Goal: Task Accomplishment & Management: Use online tool/utility

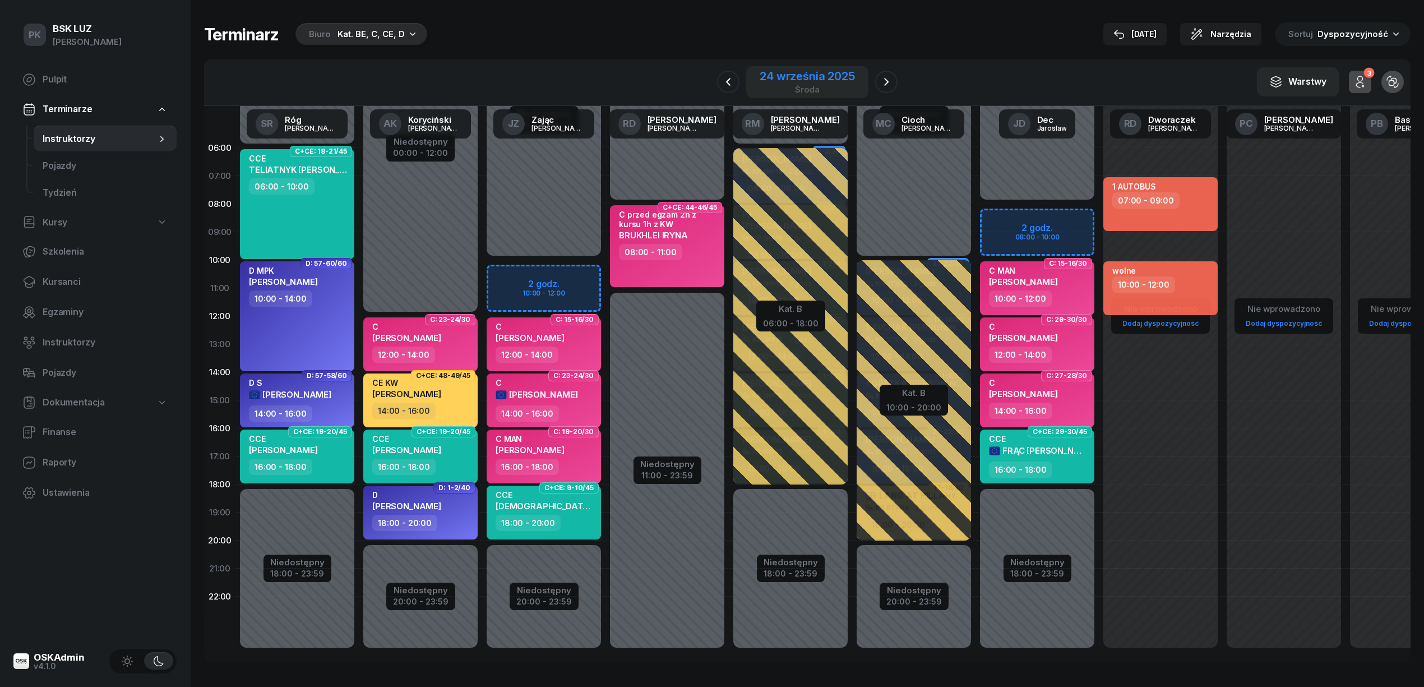
click at [803, 66] on div "24 września 2025 środa" at bounding box center [807, 82] width 122 height 32
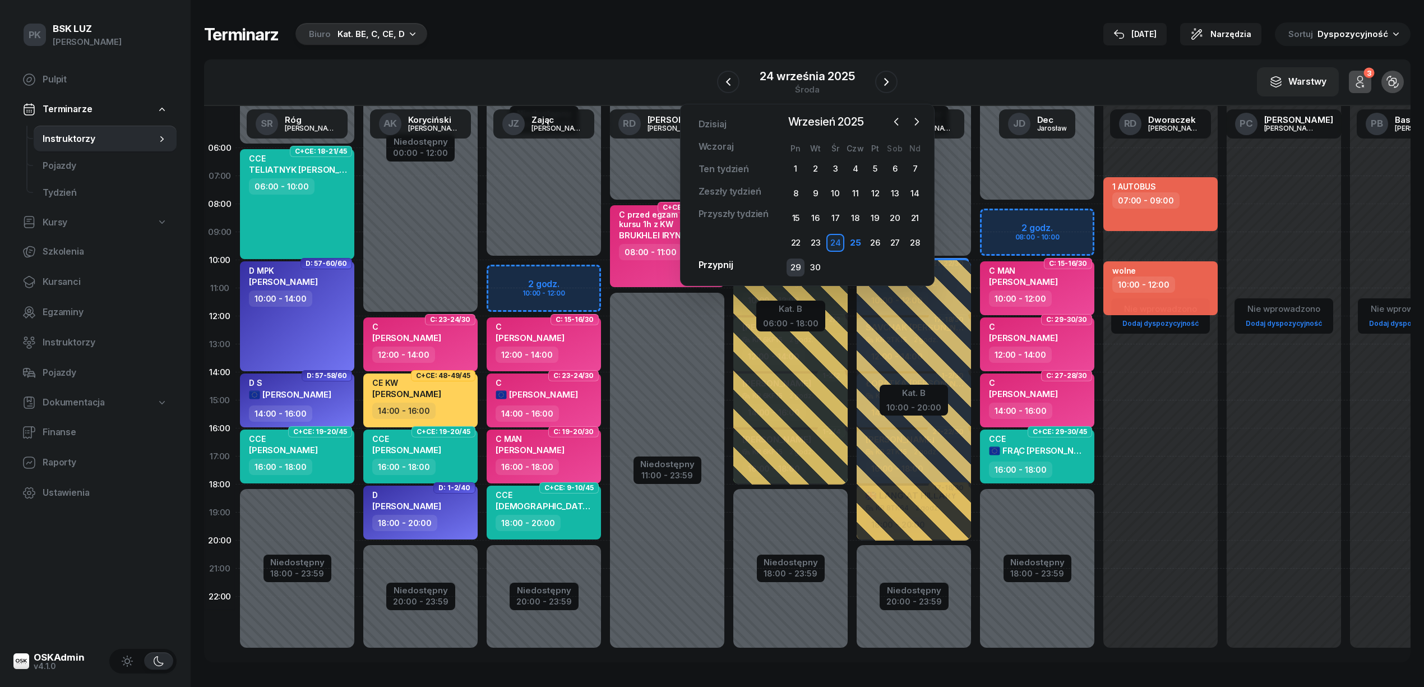
click at [798, 263] on div "29" at bounding box center [795, 267] width 18 height 18
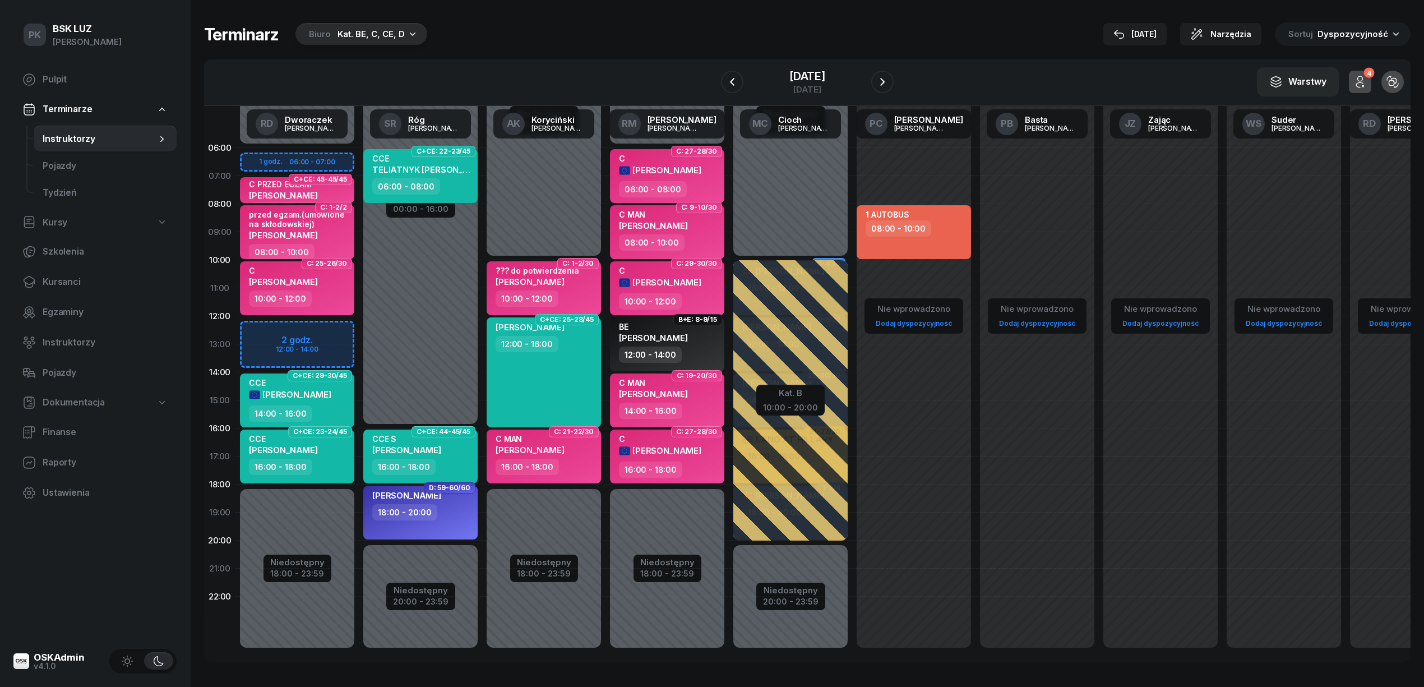
click at [536, 22] on div "Terminarz Biuro Kat. BE, C, CE, D 25 wrz Narzędzia Sortuj Dyspozycyjność" at bounding box center [807, 34] width 1206 height 24
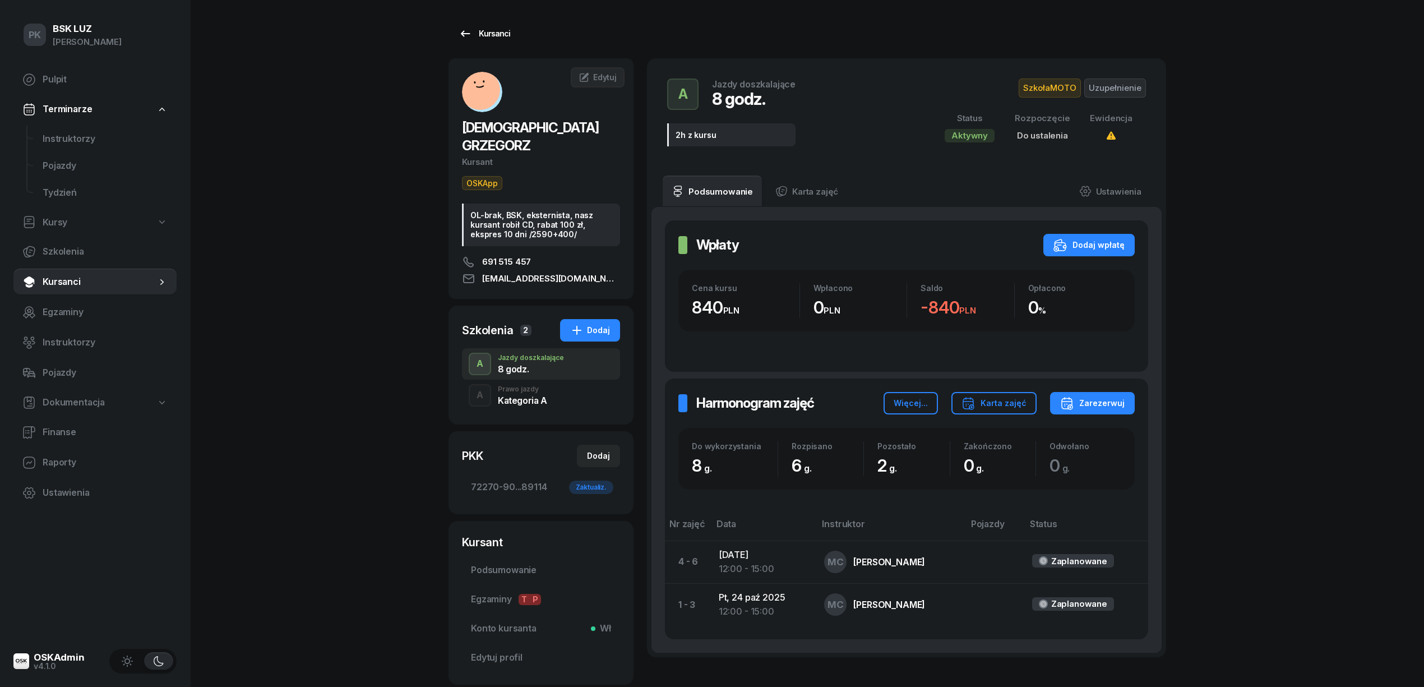
click at [482, 23] on link "Kursanci" at bounding box center [484, 33] width 72 height 22
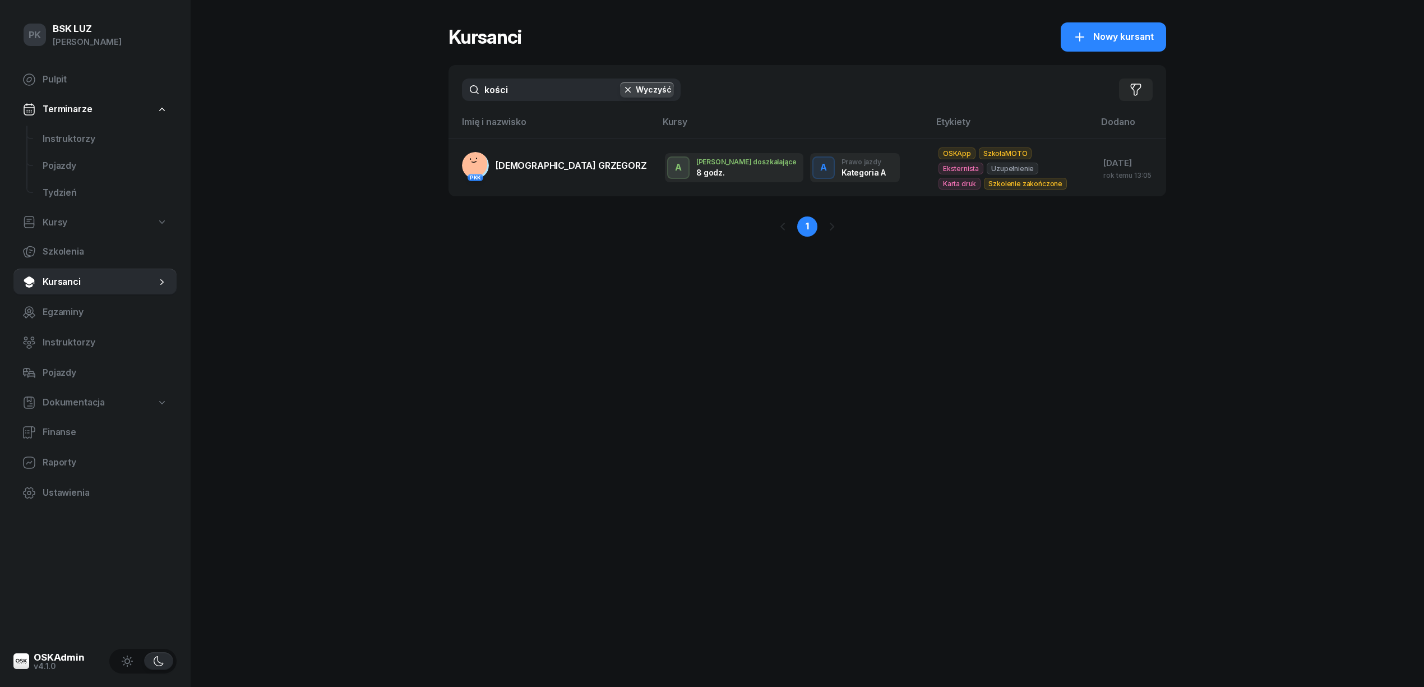
drag, startPoint x: 504, startPoint y: 88, endPoint x: 424, endPoint y: 105, distance: 82.0
click at [424, 105] on div "PK BSK [PERSON_NAME] Pulpit Terminarze Instruktorzy Pojazdy Tydzień Kursy Szkol…" at bounding box center [712, 343] width 1424 height 687
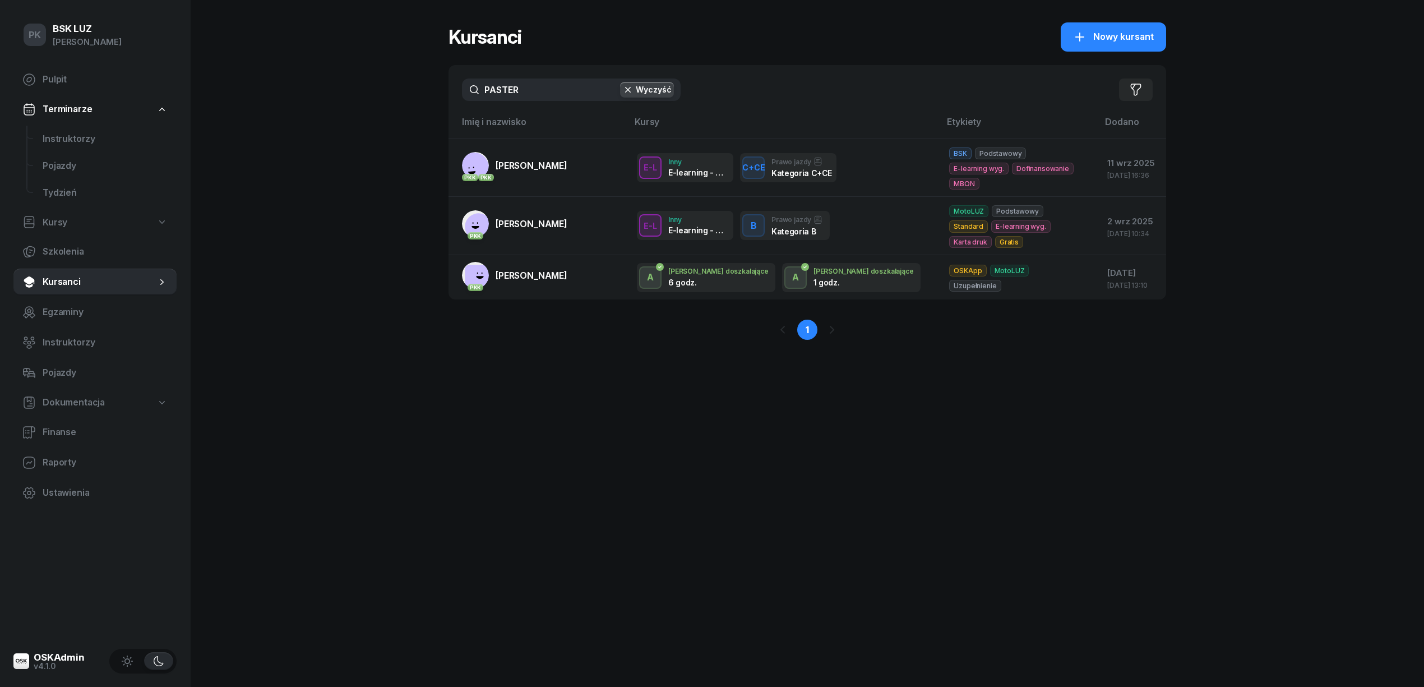
drag, startPoint x: 532, startPoint y: 84, endPoint x: 465, endPoint y: 103, distance: 70.6
click at [465, 103] on div "PASTER Wyczyść Filtruj" at bounding box center [806, 89] width 717 height 49
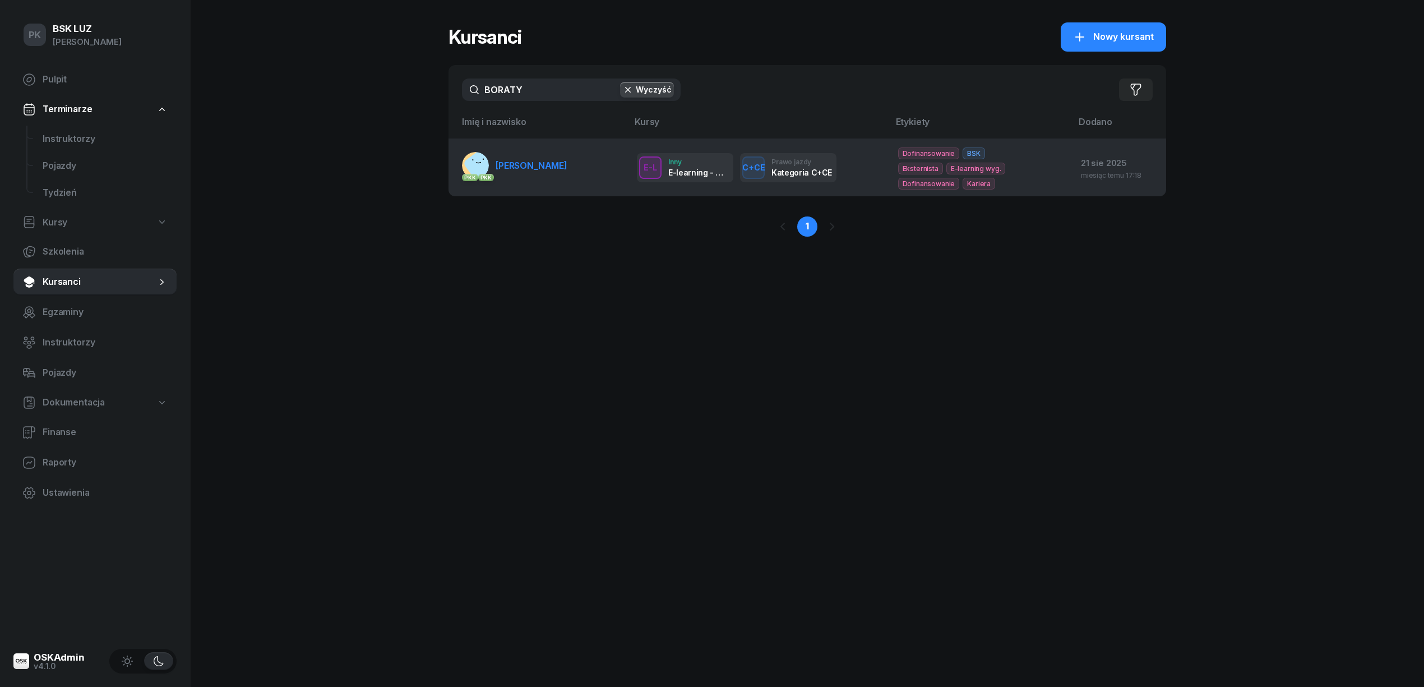
type input "BORATY"
click at [559, 182] on td "PKK PKK [PERSON_NAME]" at bounding box center [537, 167] width 179 height 58
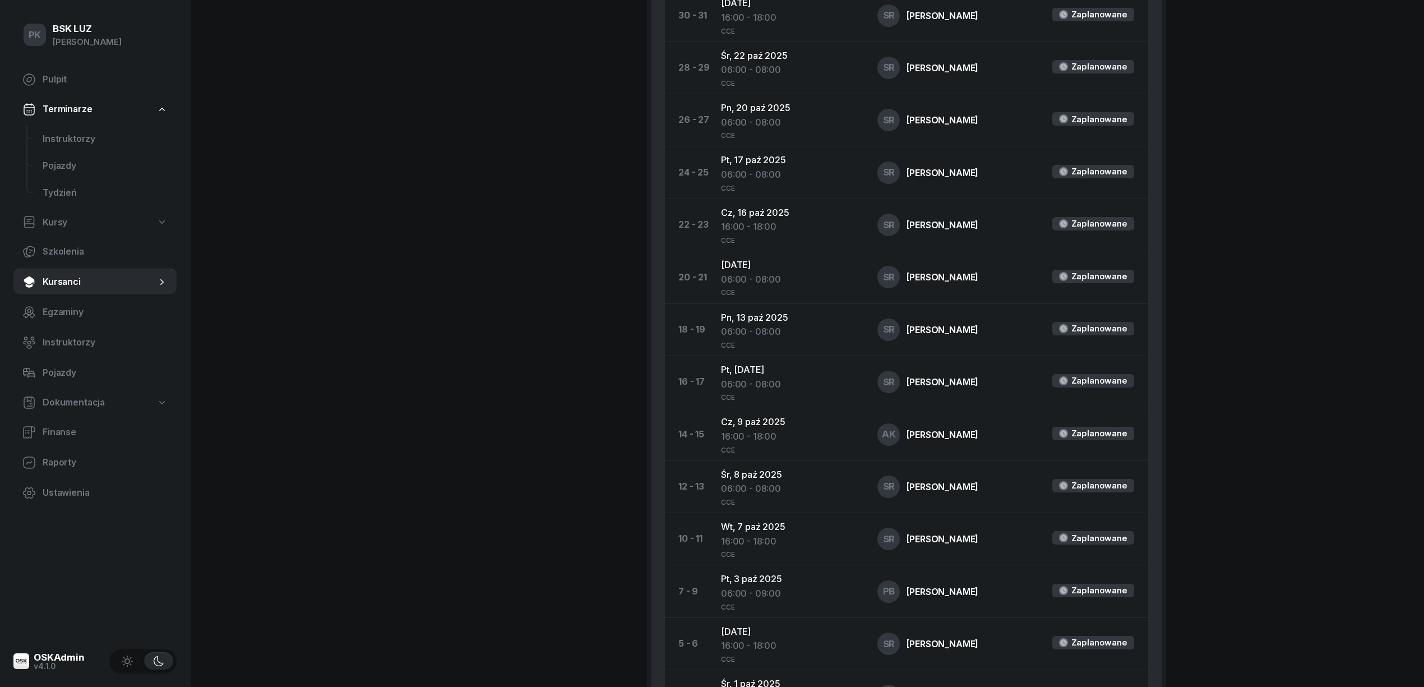
scroll to position [1032, 0]
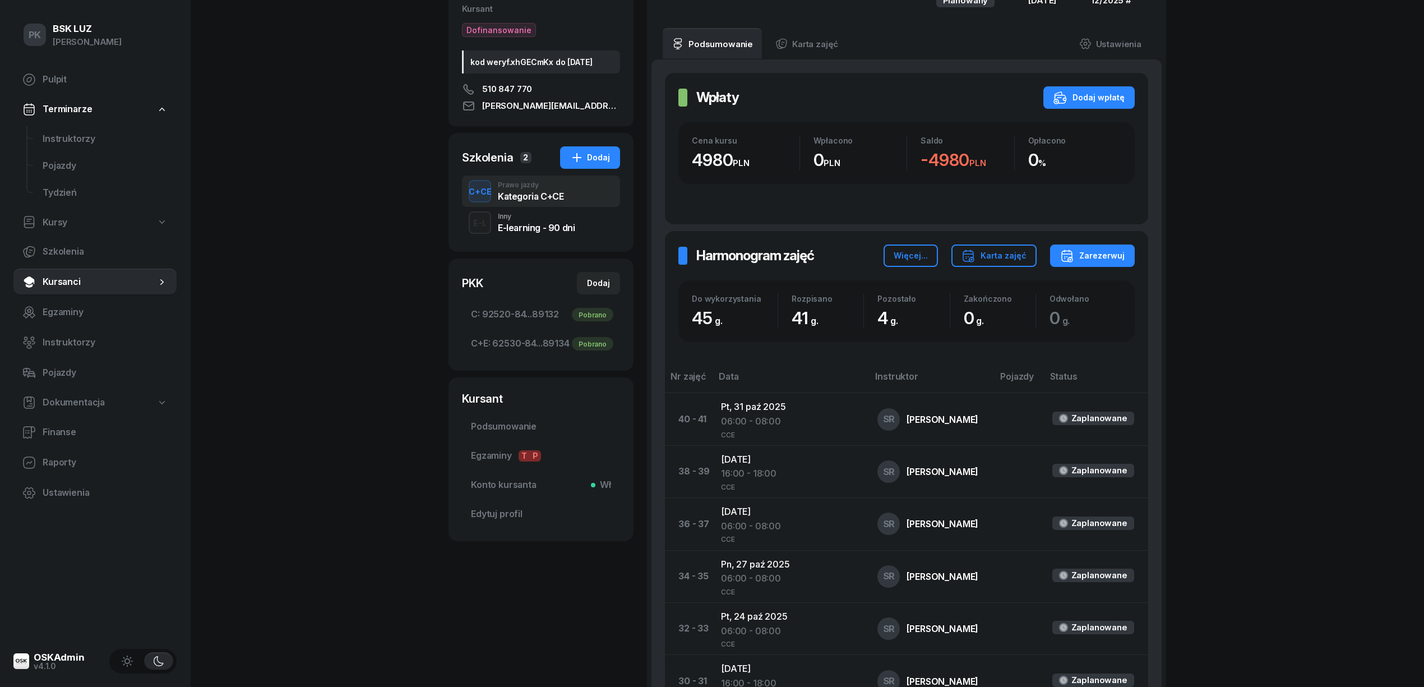
scroll to position [0, 0]
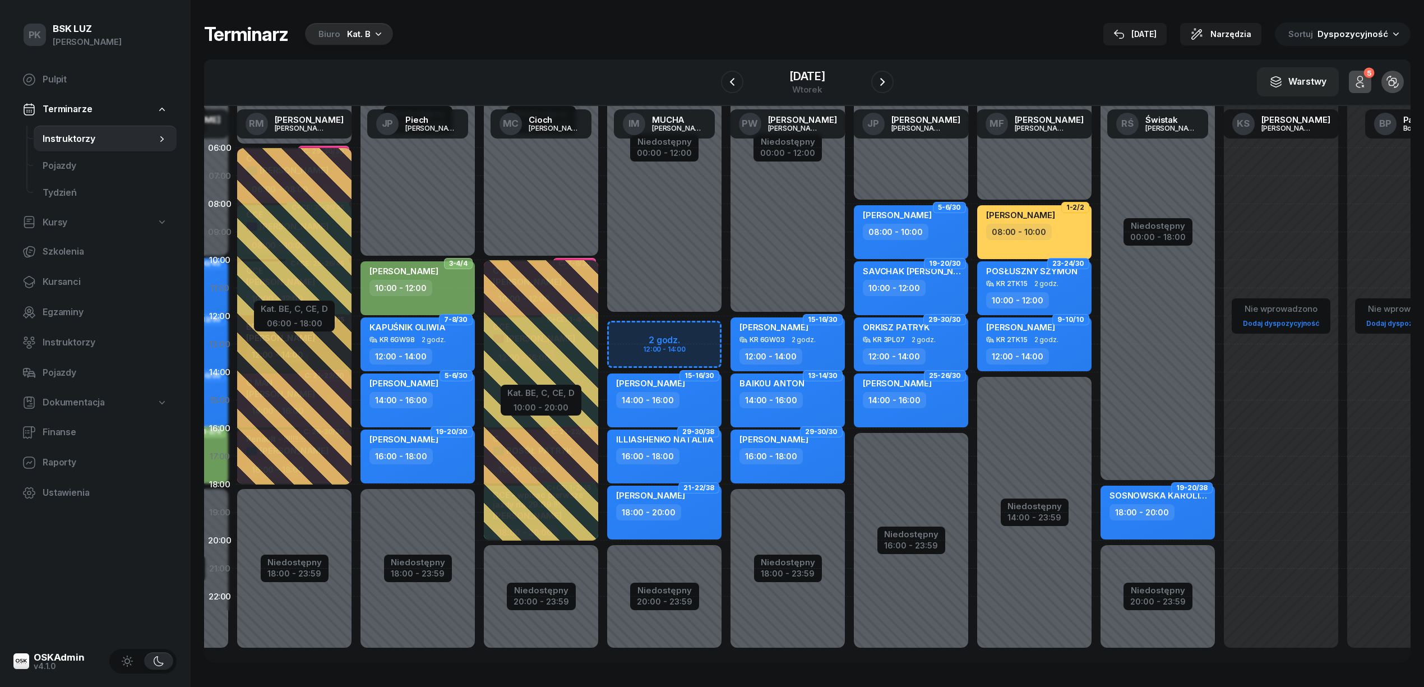
scroll to position [0, 261]
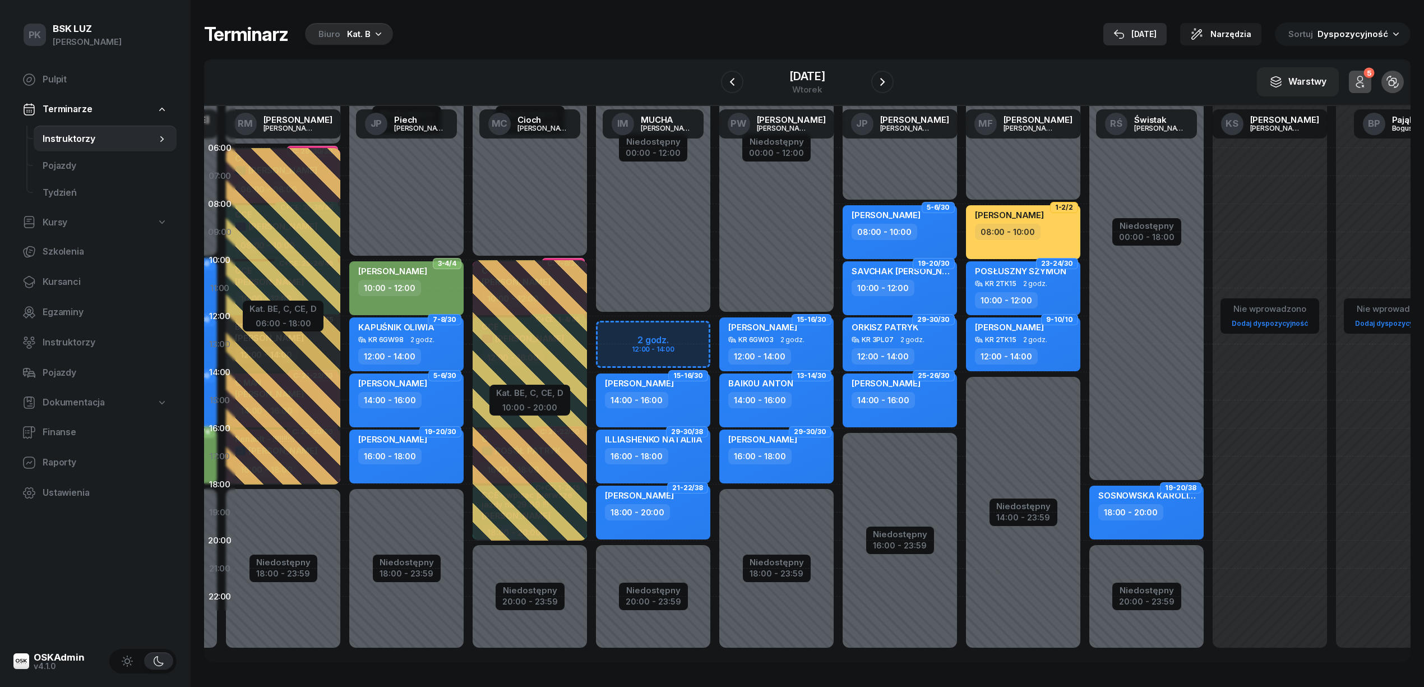
click at [1151, 32] on div "[DATE]" at bounding box center [1134, 33] width 43 height 13
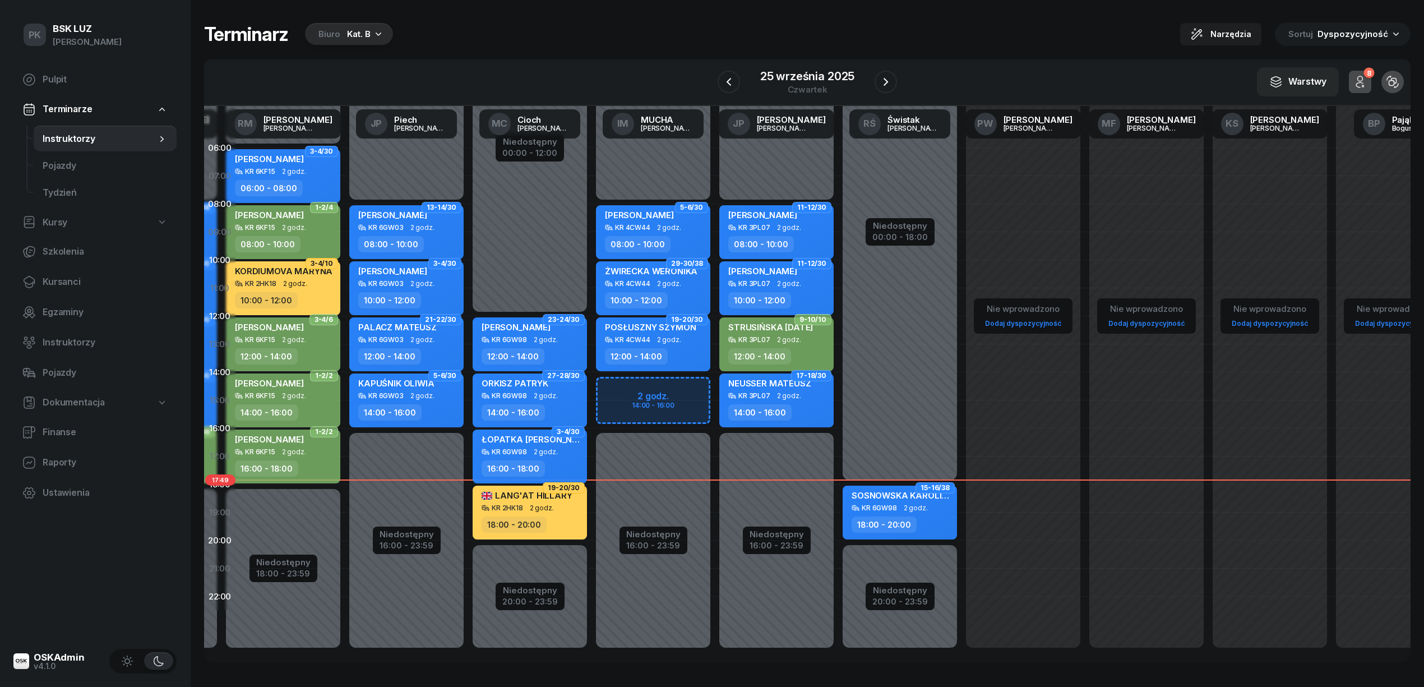
click at [924, 508] on span "2 godz." at bounding box center [916, 508] width 24 height 8
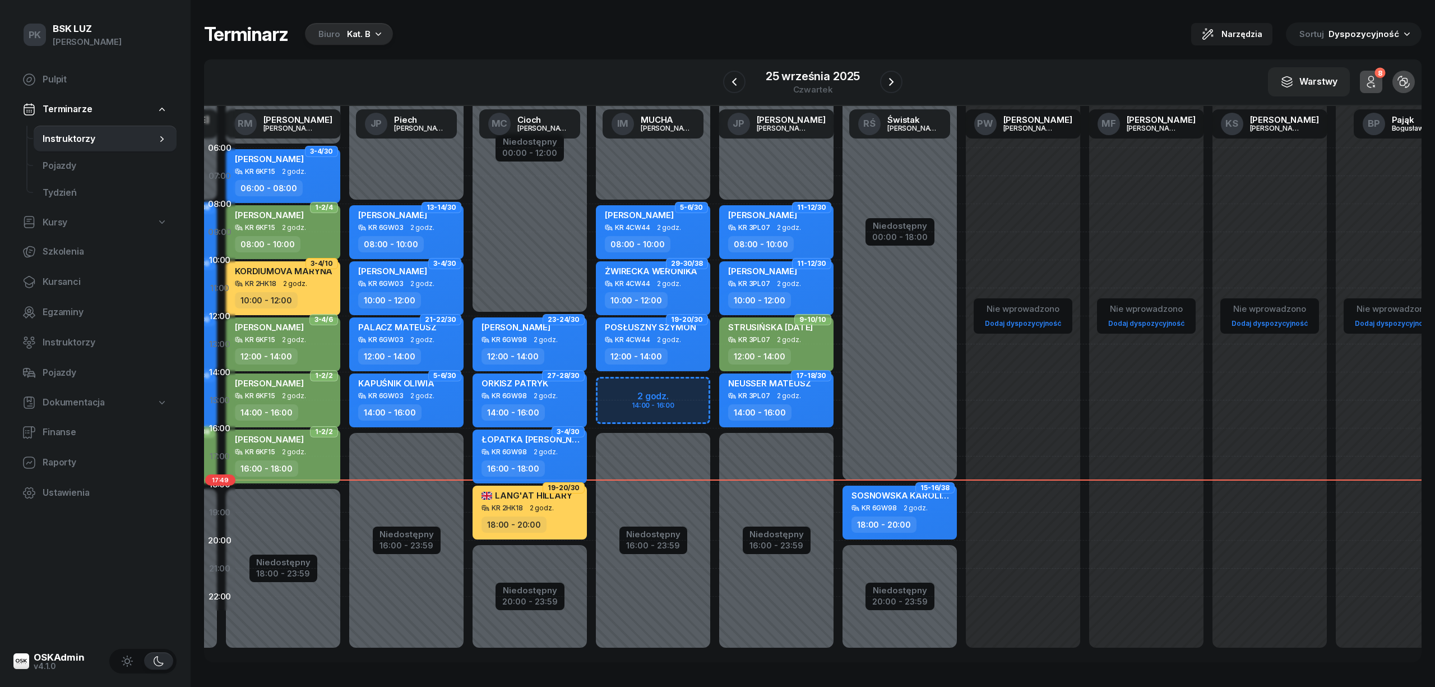
select select "18"
select select "20"
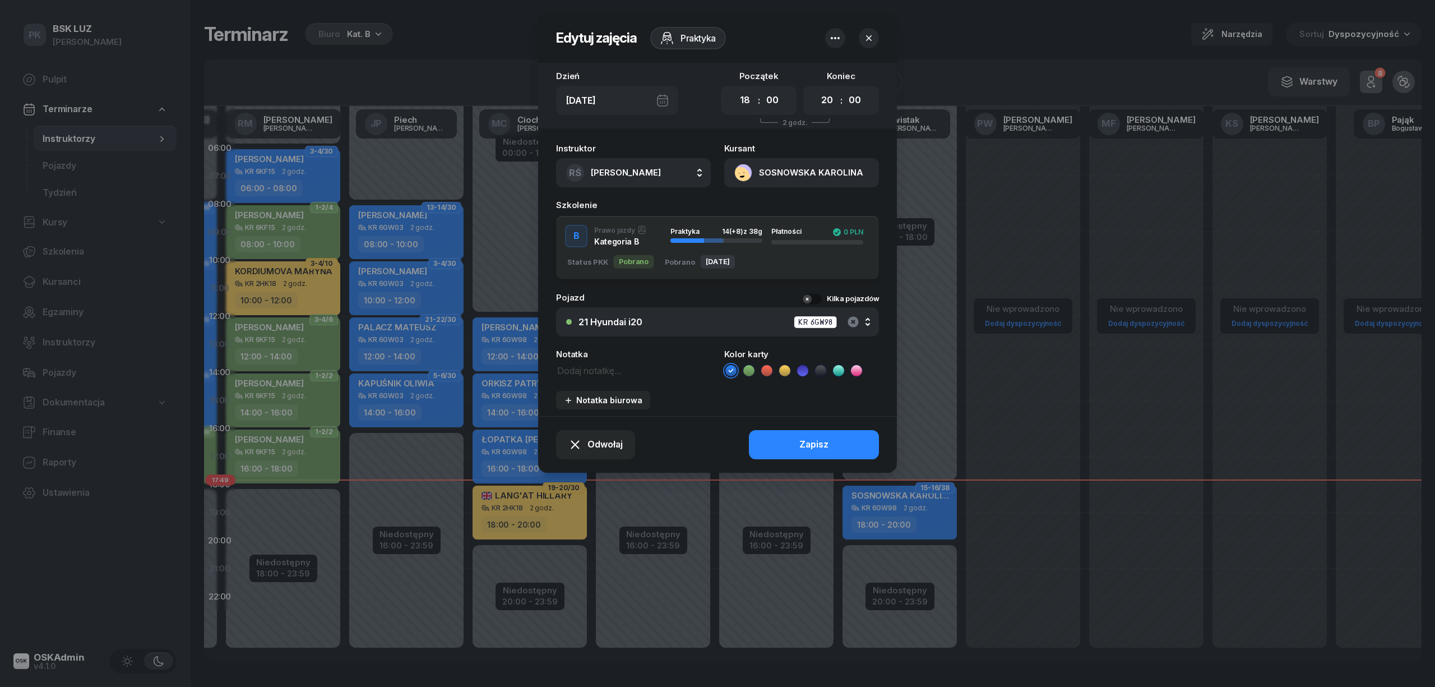
click at [853, 318] on icon "button" at bounding box center [852, 321] width 11 height 11
click at [657, 323] on div "Nie wybrano" at bounding box center [723, 321] width 290 height 9
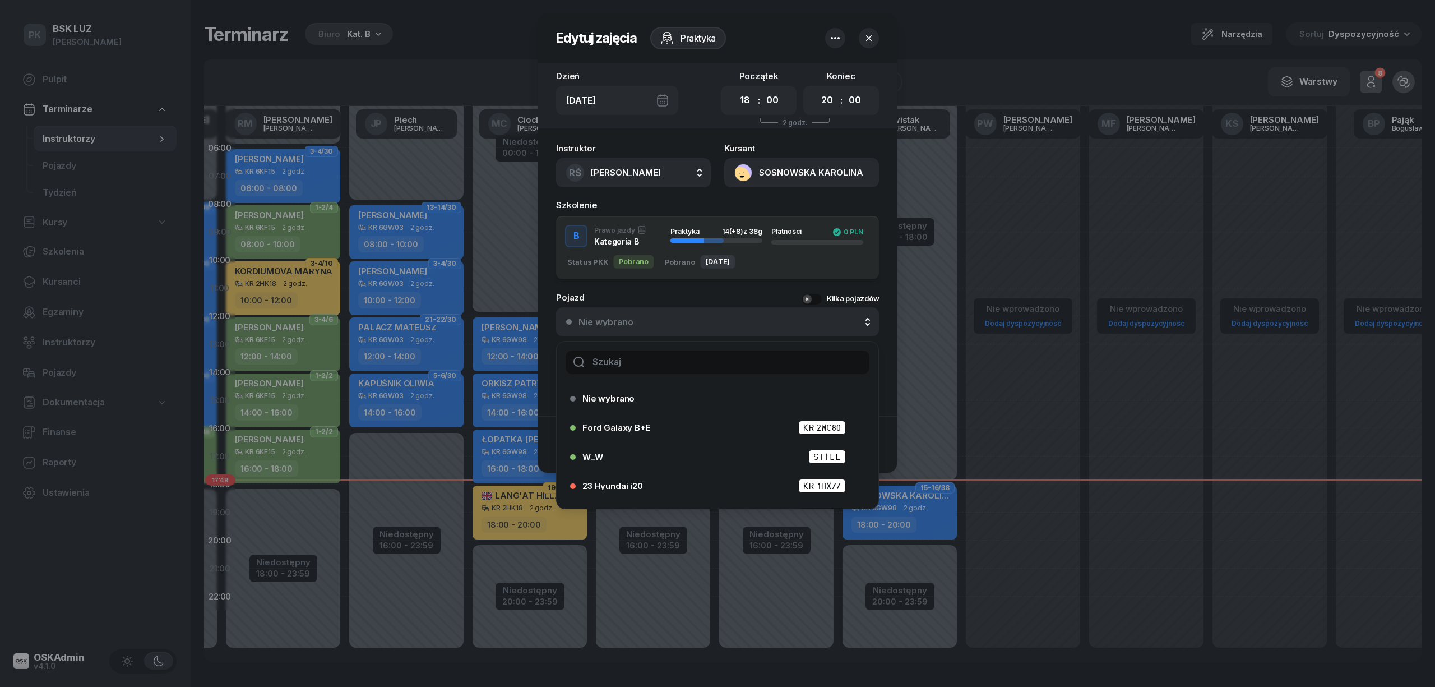
click at [649, 356] on input "text" at bounding box center [718, 362] width 304 height 24
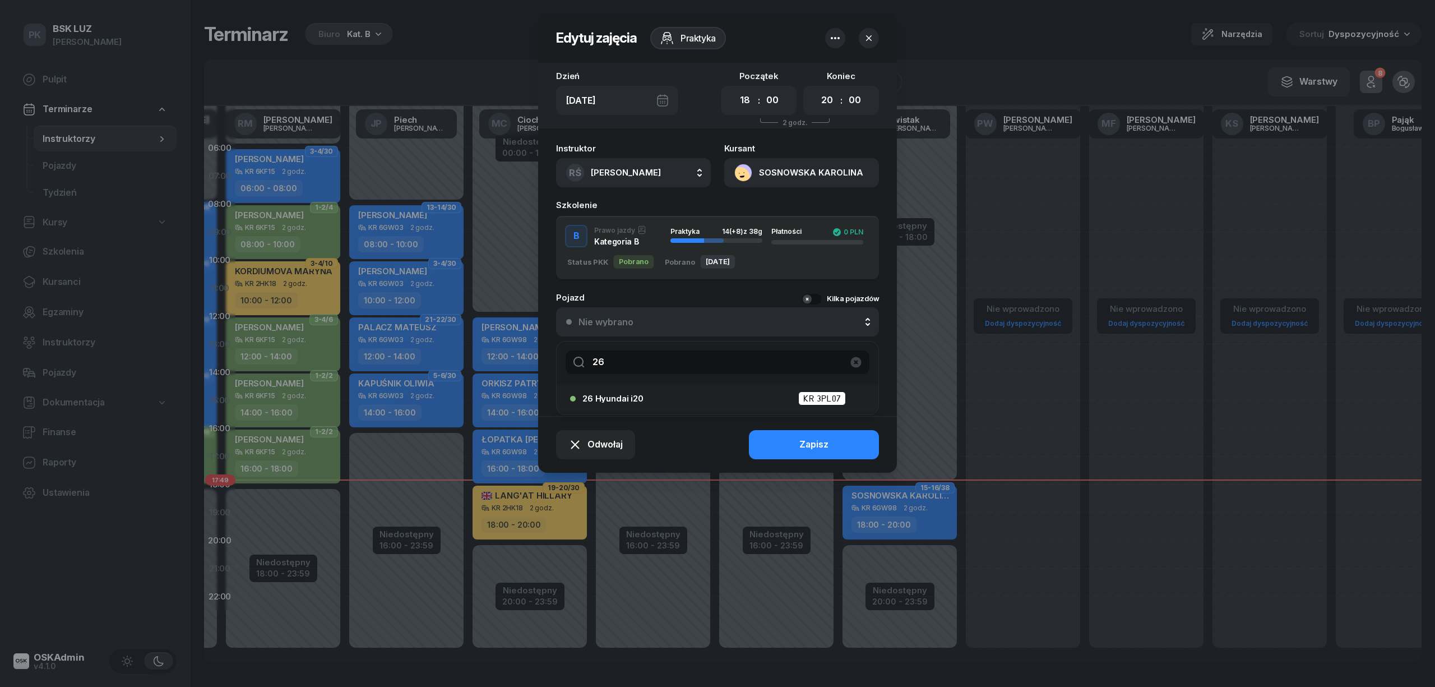
type input "26"
click at [656, 399] on div "26 Hyundai i20 KR 3PL07" at bounding box center [720, 398] width 276 height 14
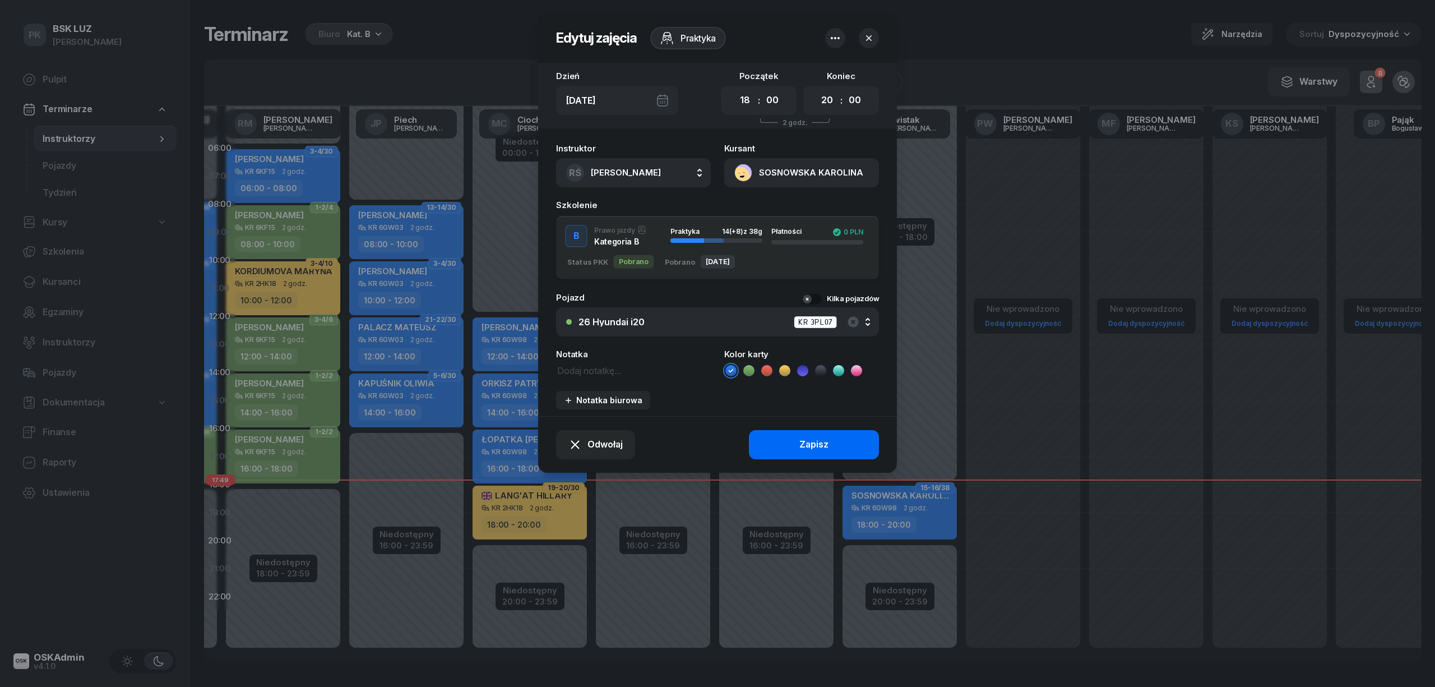
click at [798, 453] on button "Zapisz" at bounding box center [814, 444] width 130 height 29
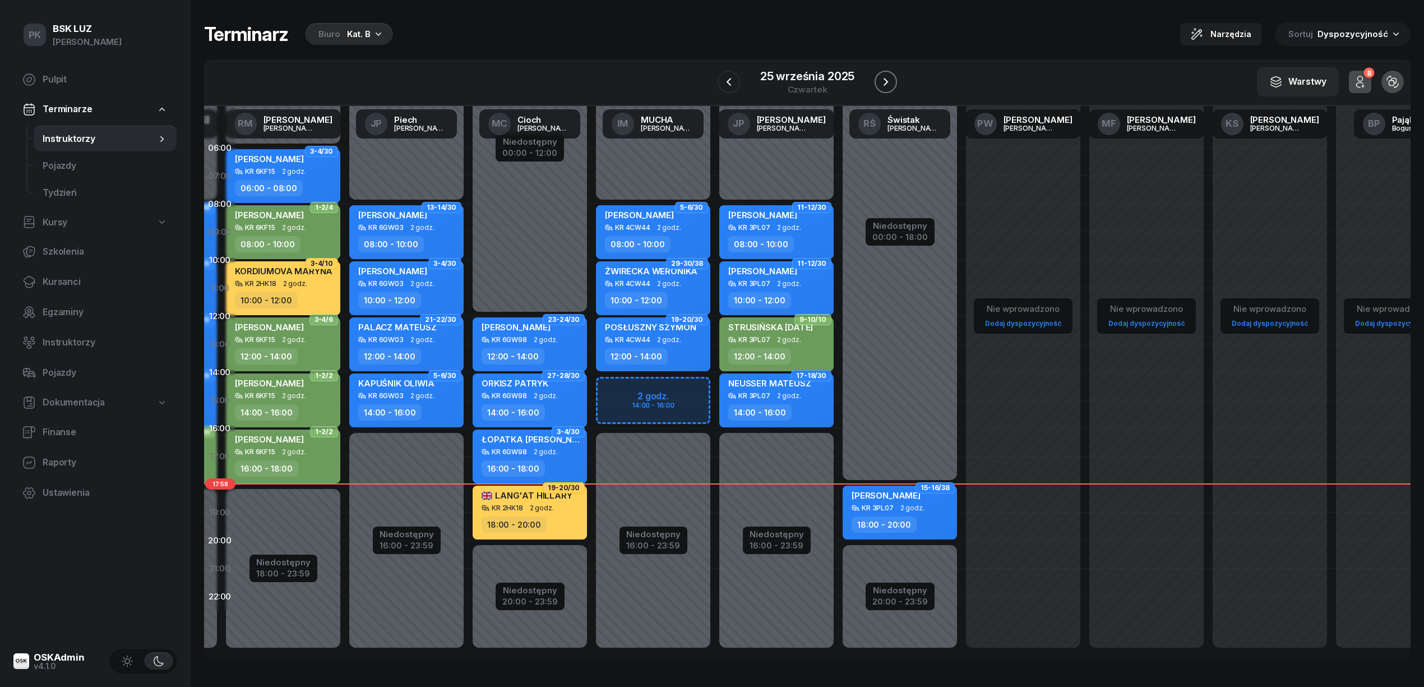
click at [884, 76] on icon "button" at bounding box center [885, 81] width 13 height 13
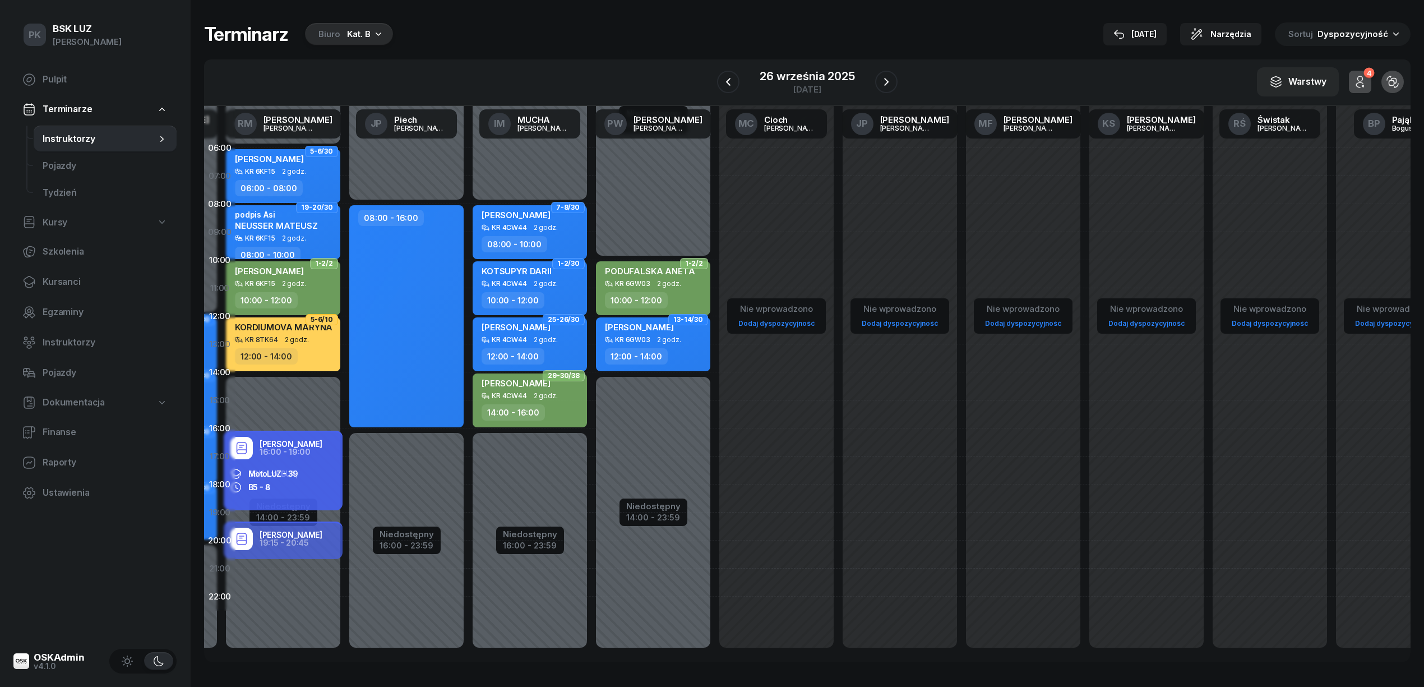
click at [301, 349] on div "12:00 - 14:00" at bounding box center [284, 356] width 99 height 16
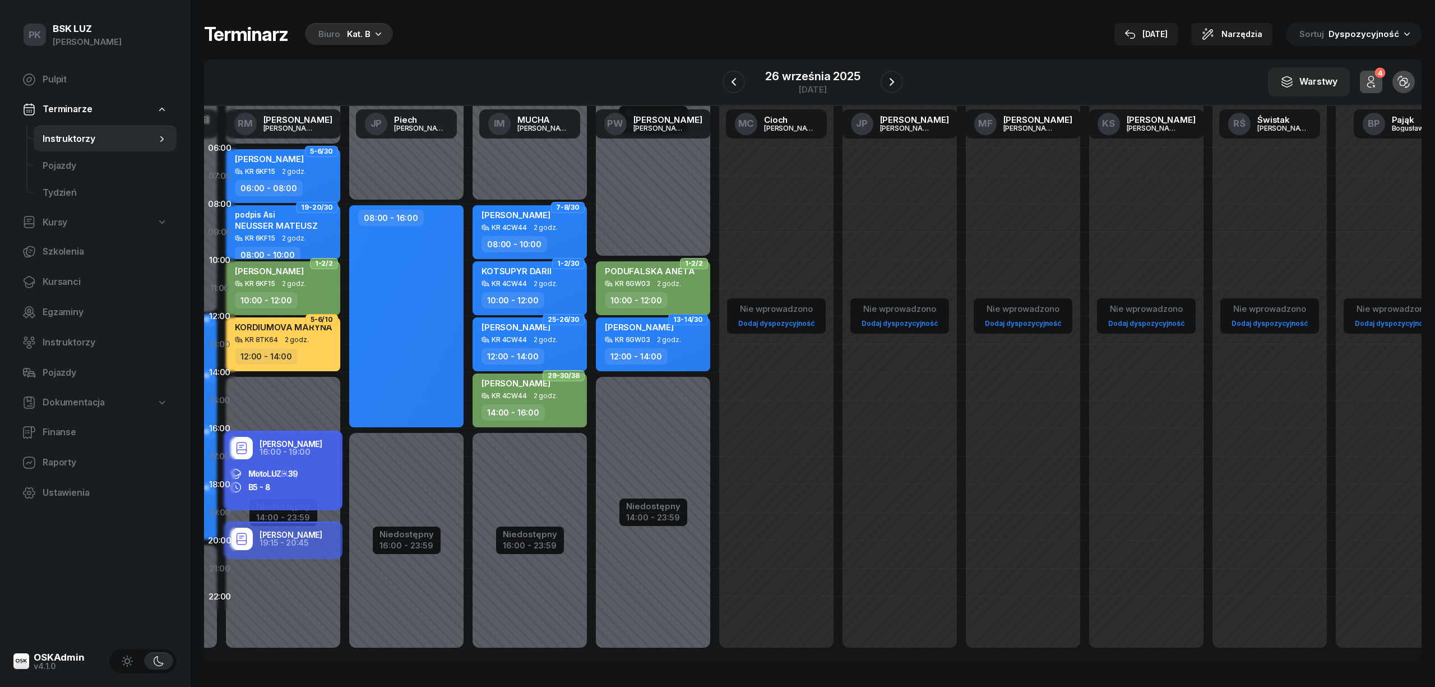
select select "12"
select select "14"
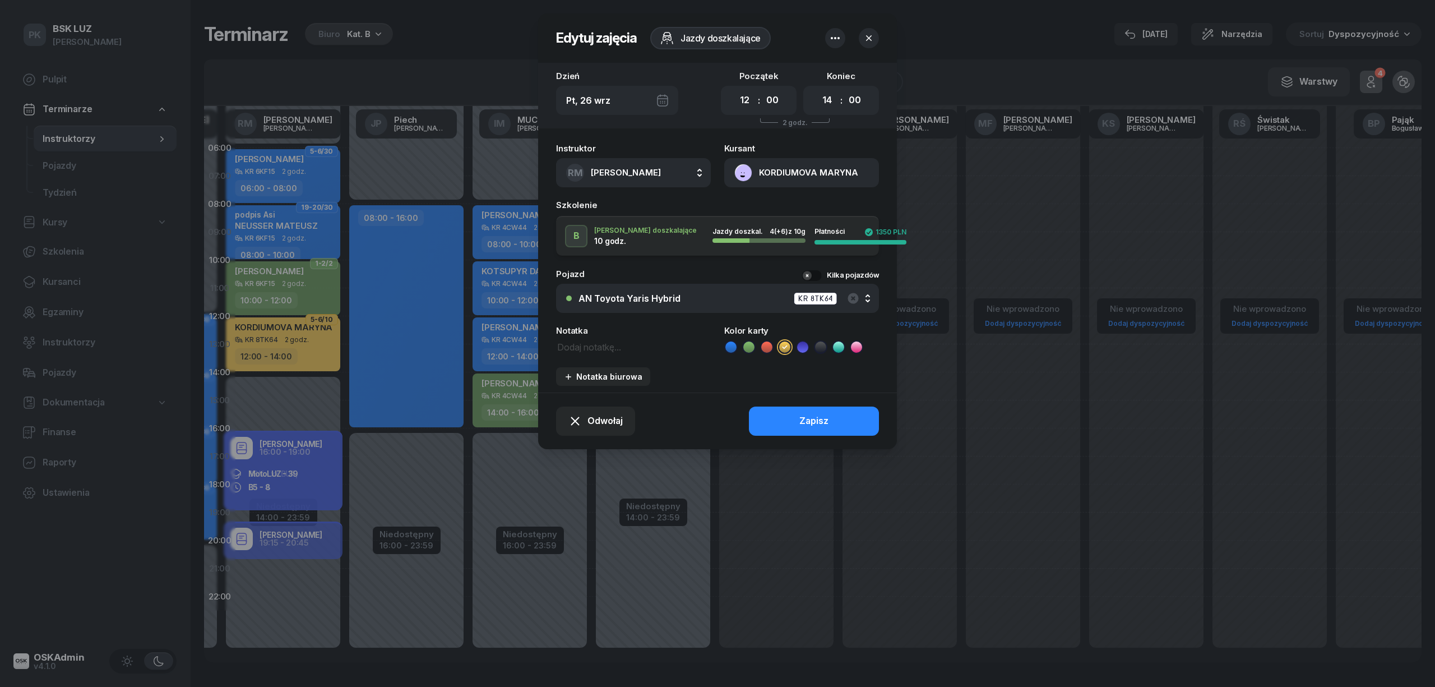
click at [297, 346] on div at bounding box center [717, 343] width 1435 height 687
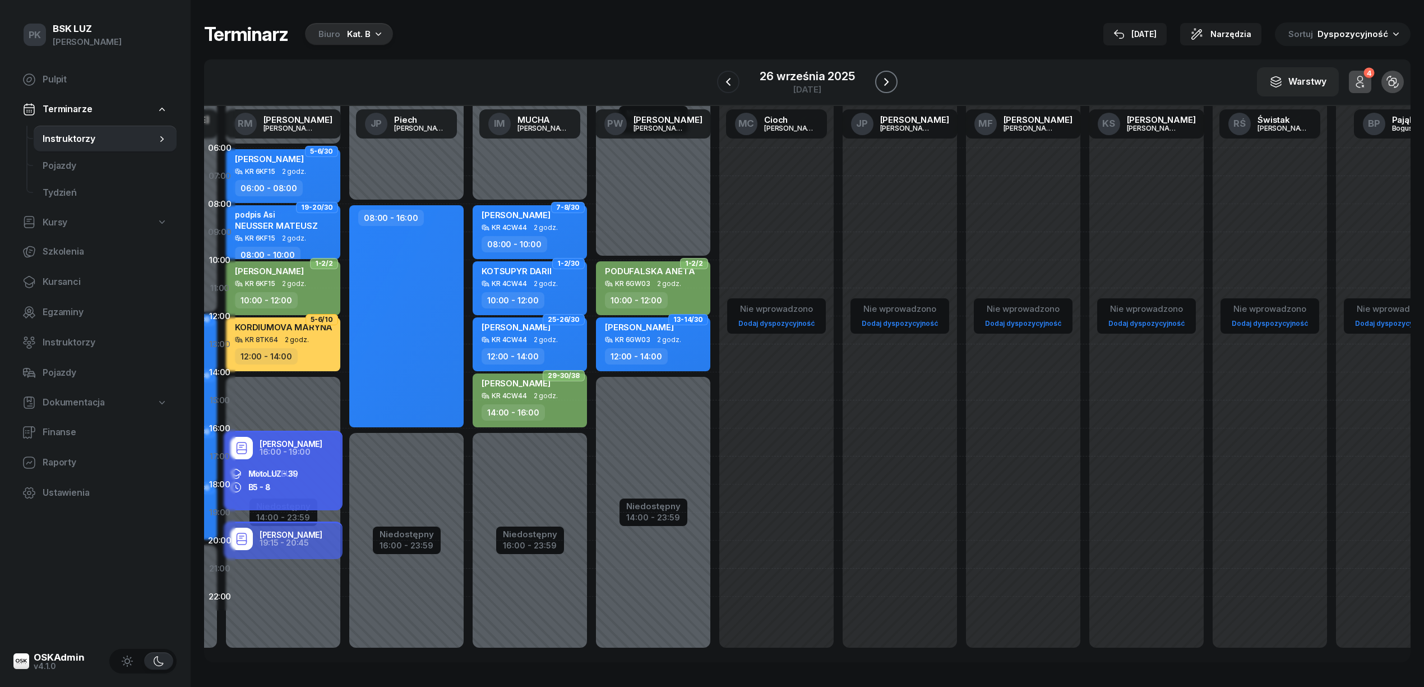
click at [889, 84] on icon "button" at bounding box center [885, 81] width 13 height 13
